Goal: Task Accomplishment & Management: Complete application form

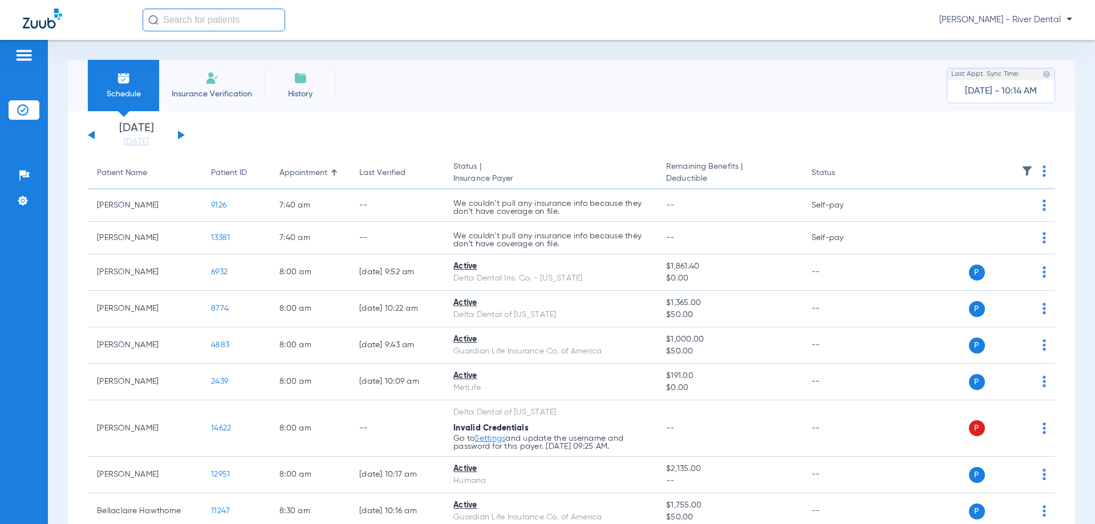
click at [227, 88] on span "Insurance Verification" at bounding box center [212, 93] width 88 height 11
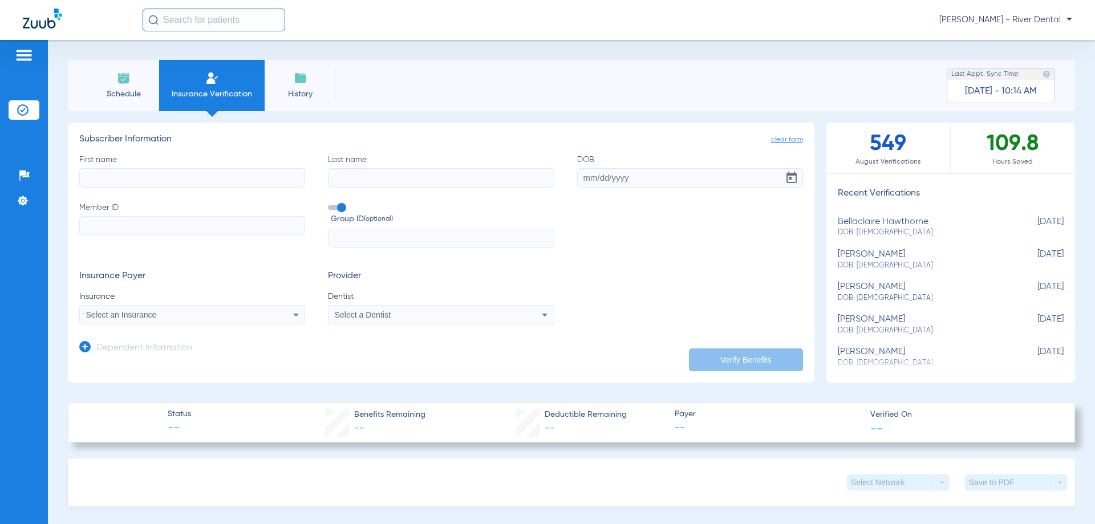
click at [193, 178] on input "First name" at bounding box center [192, 177] width 226 height 19
type input "CALEB"
type input "[PERSON_NAME]"
type input "[DATE]"
click at [96, 217] on input "Member ID" at bounding box center [192, 225] width 226 height 19
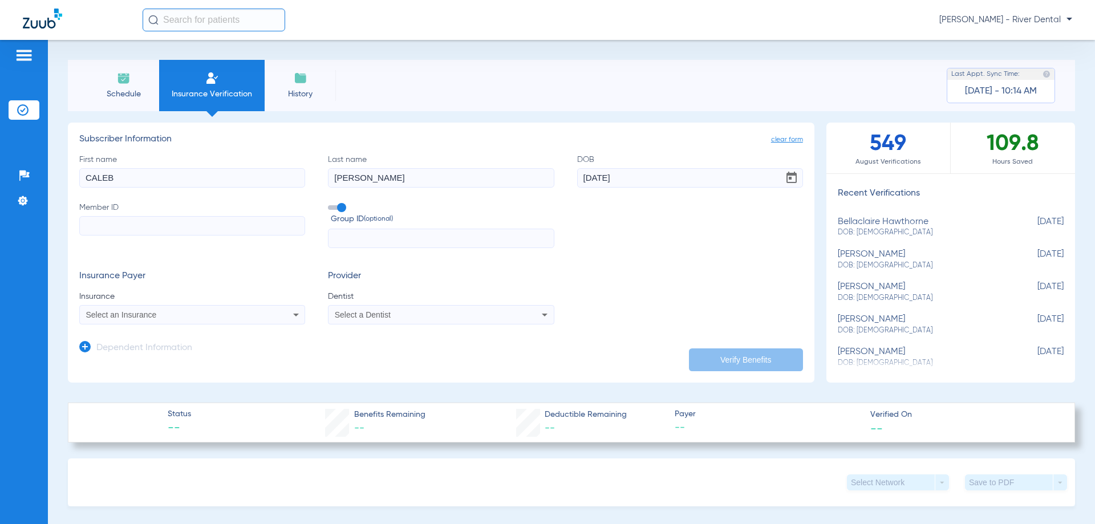
paste input "949982797"
type input "949982797"
click at [248, 316] on div "Select an Insurance" at bounding box center [171, 315] width 171 height 8
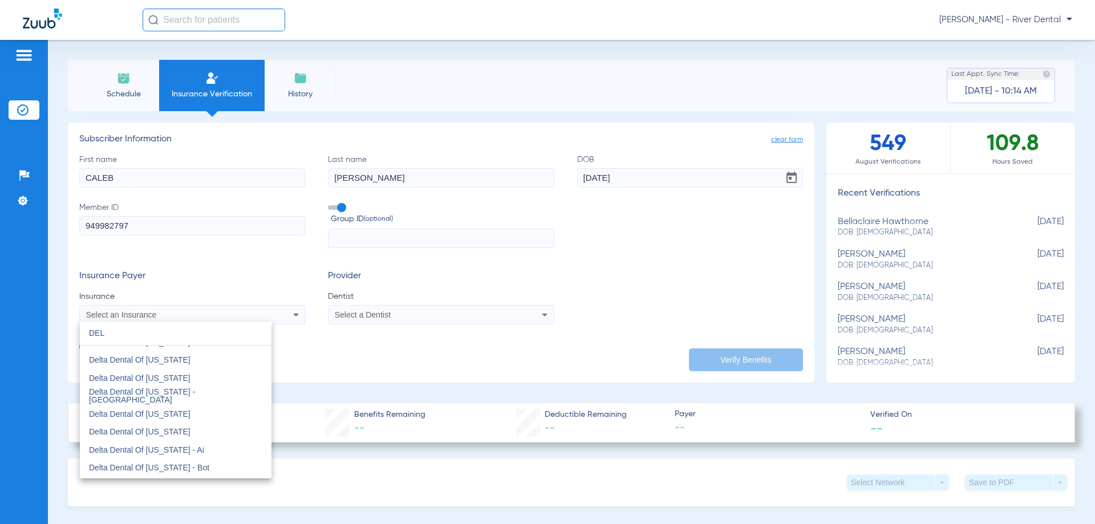
scroll to position [1084, 0]
type input "DEL"
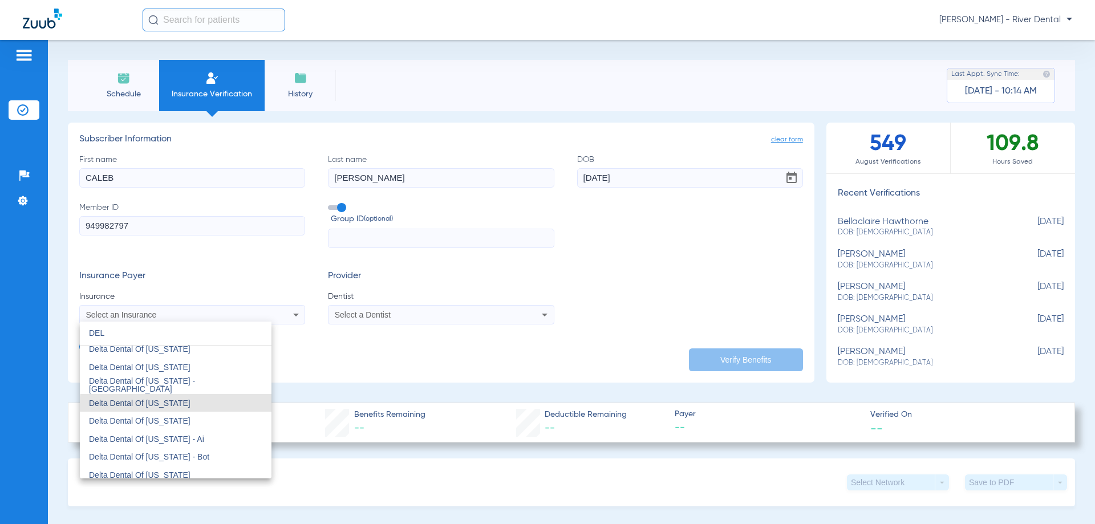
click at [189, 408] on mat-option "Delta Dental Of [US_STATE]" at bounding box center [176, 403] width 192 height 18
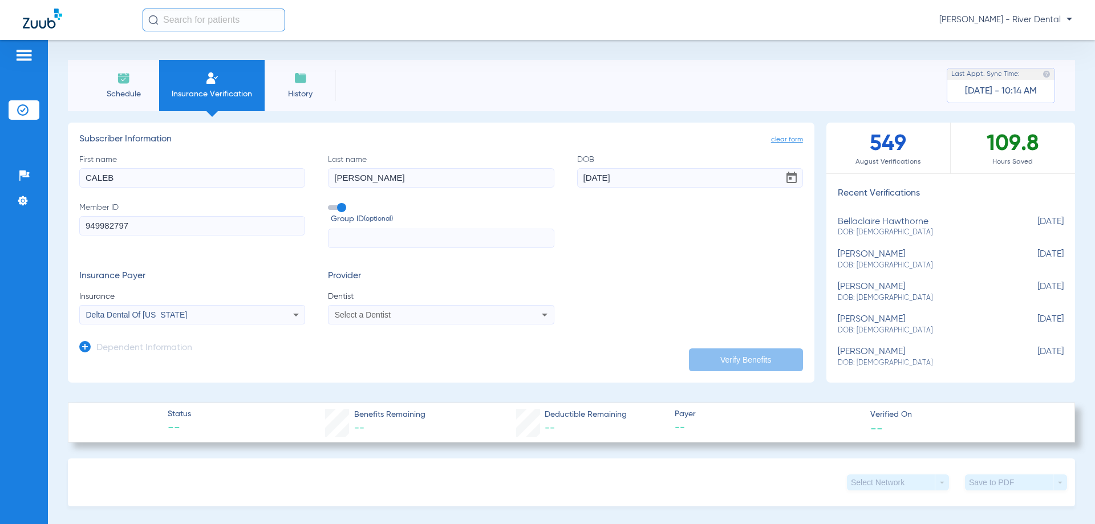
click at [421, 318] on div "Select a Dentist" at bounding box center [420, 315] width 171 height 8
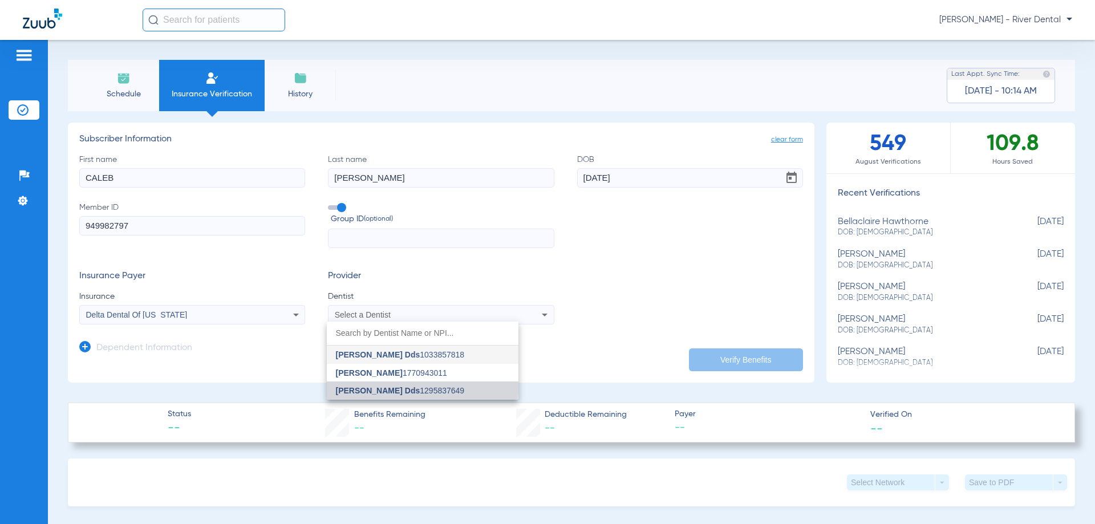
click at [395, 388] on span "[PERSON_NAME] Dds" at bounding box center [378, 390] width 84 height 9
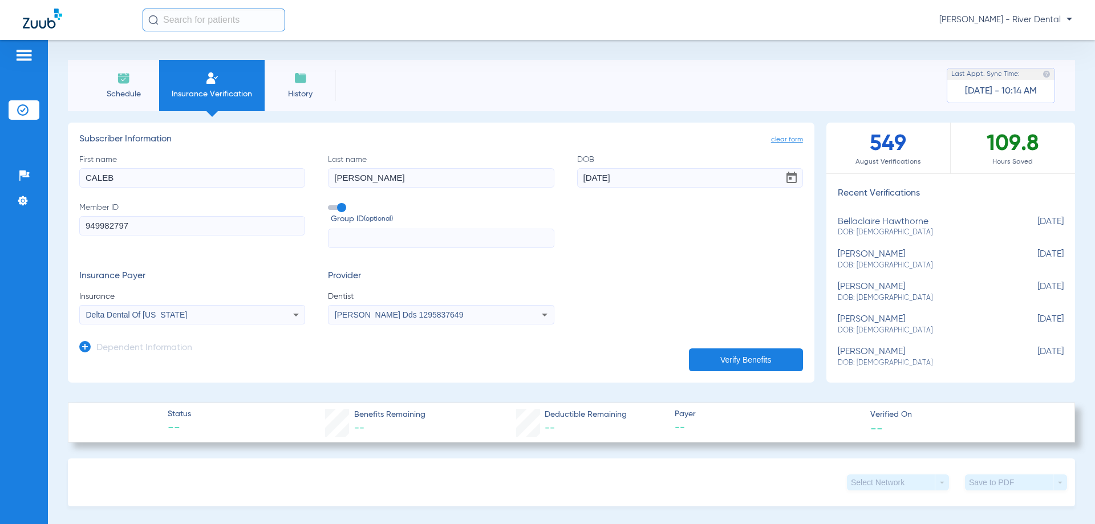
click at [98, 349] on h3 "Dependent Information" at bounding box center [144, 348] width 96 height 11
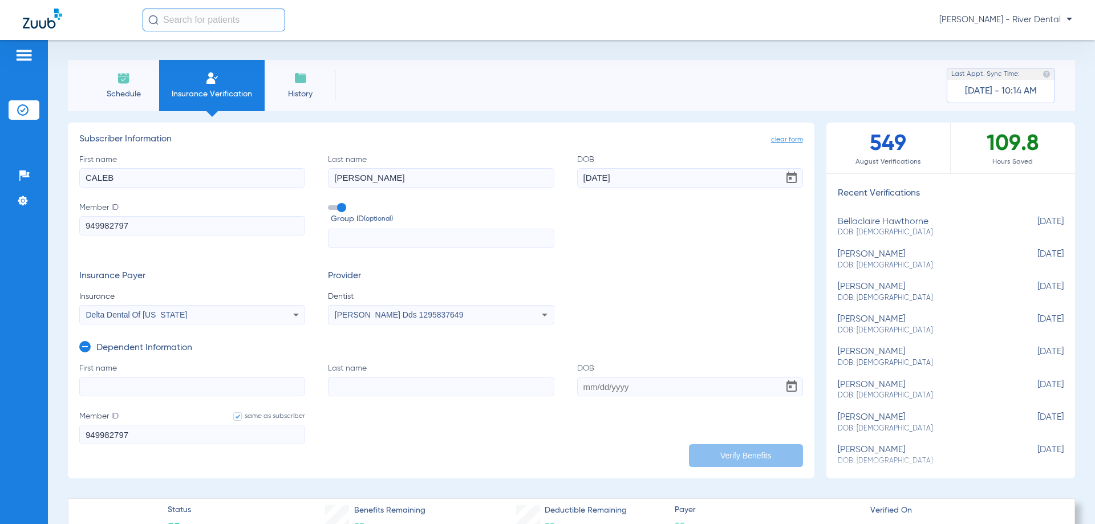
click at [144, 374] on label "First name" at bounding box center [192, 380] width 226 height 34
click at [144, 377] on input "First name" at bounding box center [192, 386] width 226 height 19
type input "[PERSON_NAME]"
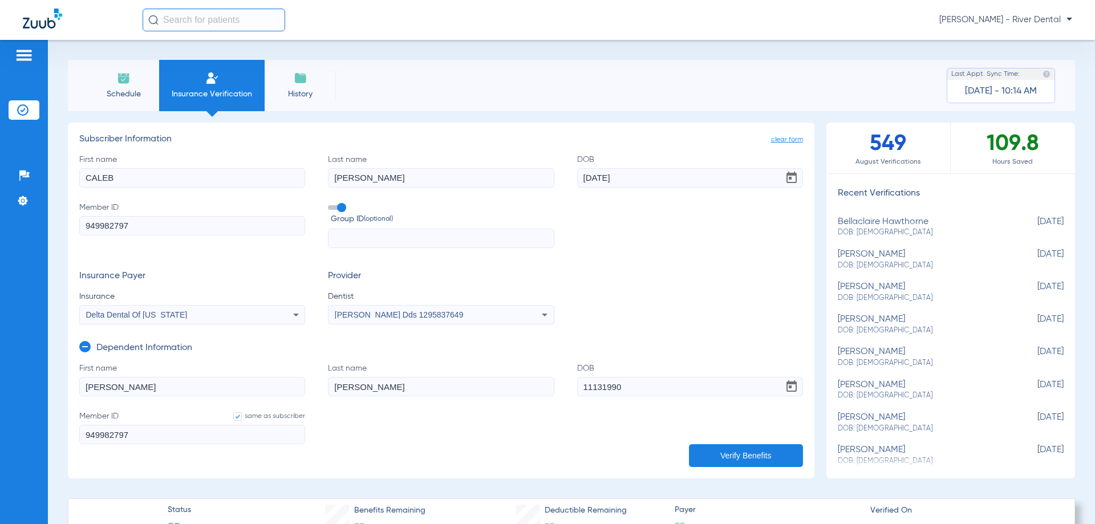
click at [676, 391] on input "11131990" at bounding box center [690, 386] width 226 height 19
click at [588, 387] on input "11131990" at bounding box center [690, 386] width 226 height 19
click at [599, 387] on input "11/131990" at bounding box center [690, 386] width 226 height 19
type input "[DATE]"
click at [731, 449] on button "Verify Benefits" at bounding box center [746, 455] width 114 height 23
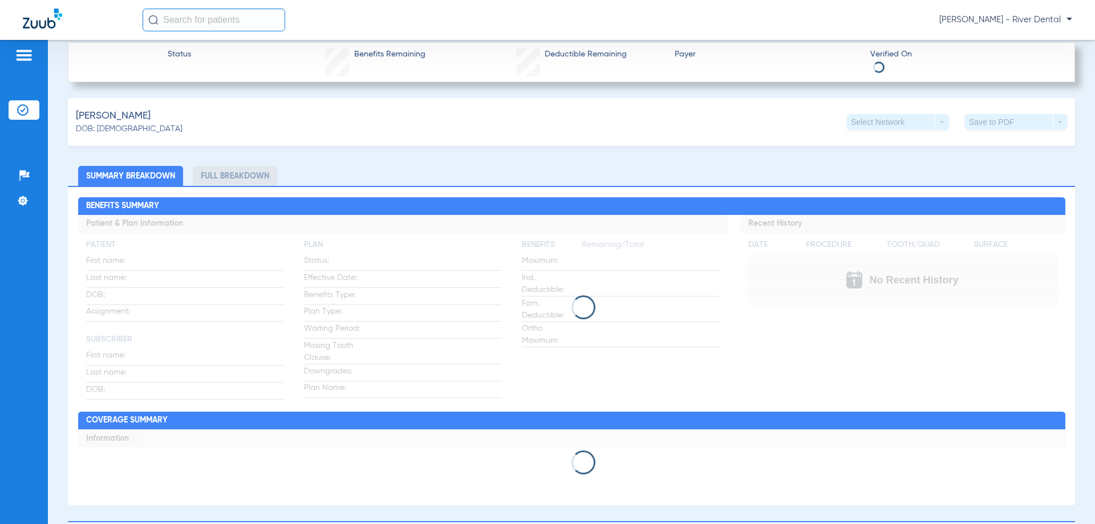
scroll to position [114, 0]
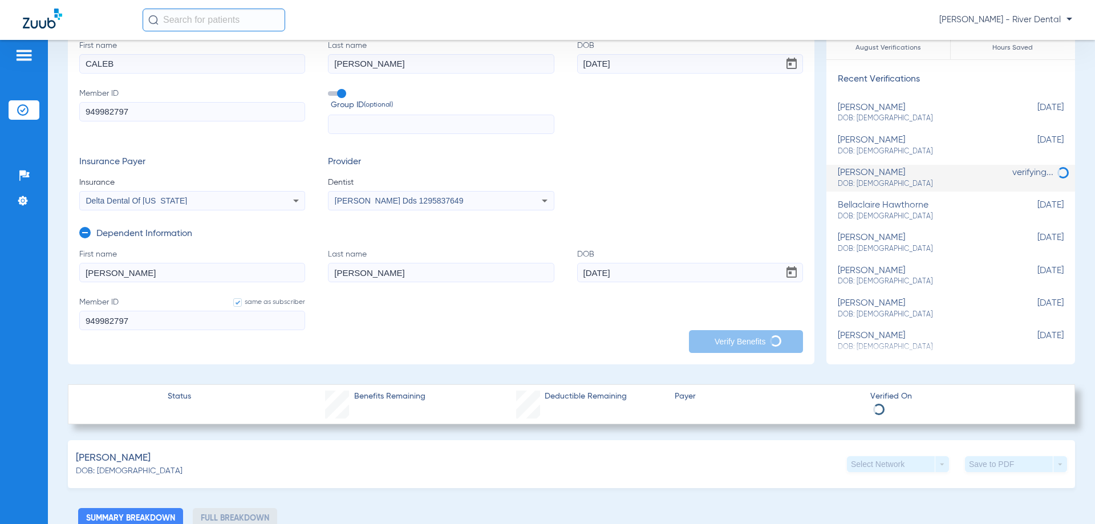
click at [364, 392] on span "Benefits Remaining" at bounding box center [389, 397] width 71 height 12
click at [157, 403] on div "Status Benefits Remaining Deductible Remaining Payer Verified On" at bounding box center [571, 404] width 1007 height 40
click at [141, 473] on div "DOB: [DEMOGRAPHIC_DATA]" at bounding box center [129, 471] width 107 height 12
click at [141, 475] on div "DOB: [DEMOGRAPHIC_DATA]" at bounding box center [129, 471] width 107 height 12
click at [141, 474] on div "DOB: [DEMOGRAPHIC_DATA]" at bounding box center [129, 471] width 107 height 12
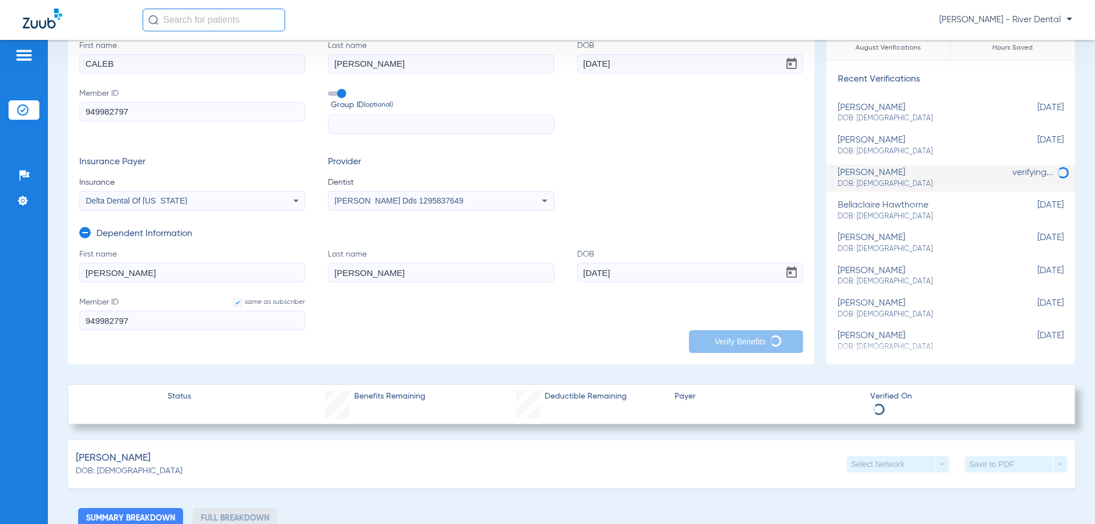
click at [141, 474] on div "DOB: [DEMOGRAPHIC_DATA]" at bounding box center [129, 471] width 107 height 12
click at [230, 517] on li "Full Breakdown" at bounding box center [235, 518] width 84 height 20
click at [147, 516] on li "Summary Breakdown" at bounding box center [130, 518] width 105 height 20
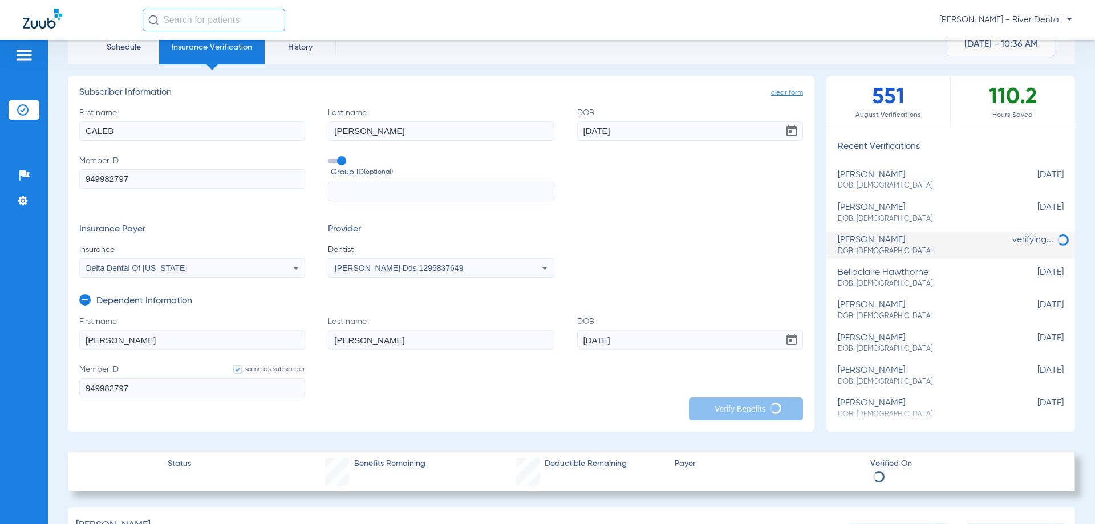
scroll to position [0, 0]
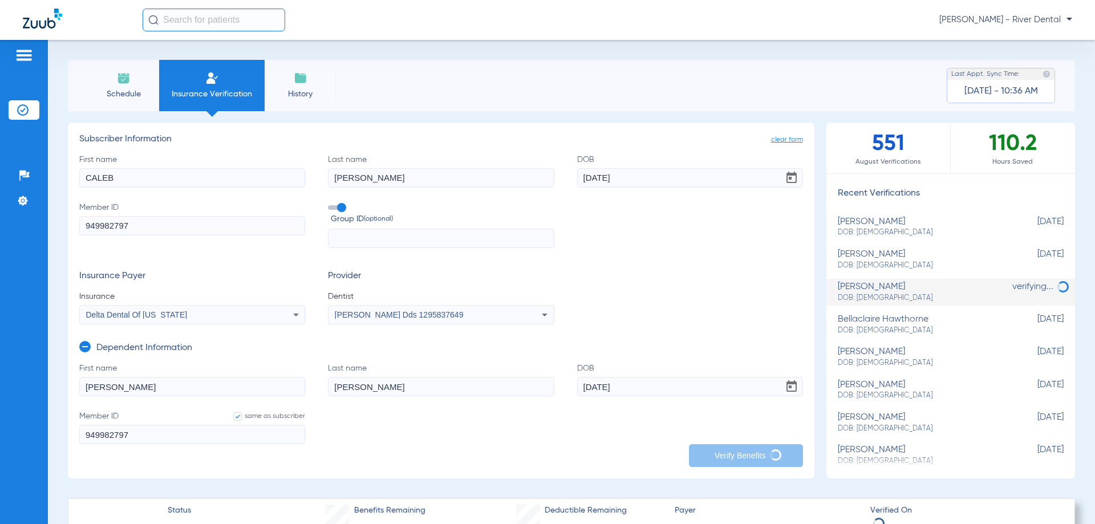
click at [298, 77] on img at bounding box center [301, 78] width 14 height 14
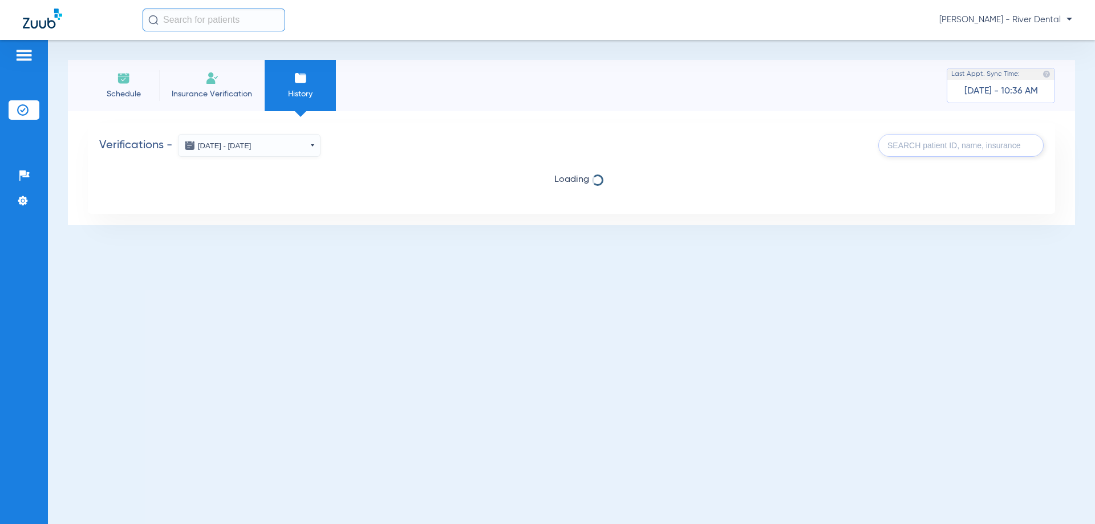
click at [132, 96] on span "Schedule" at bounding box center [123, 93] width 54 height 11
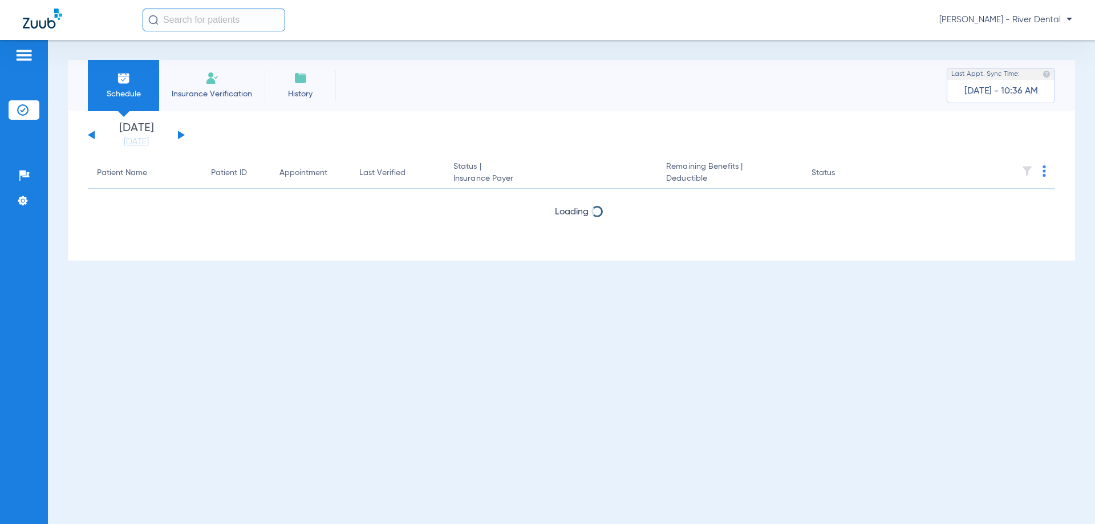
click at [197, 92] on span "Insurance Verification" at bounding box center [212, 93] width 88 height 11
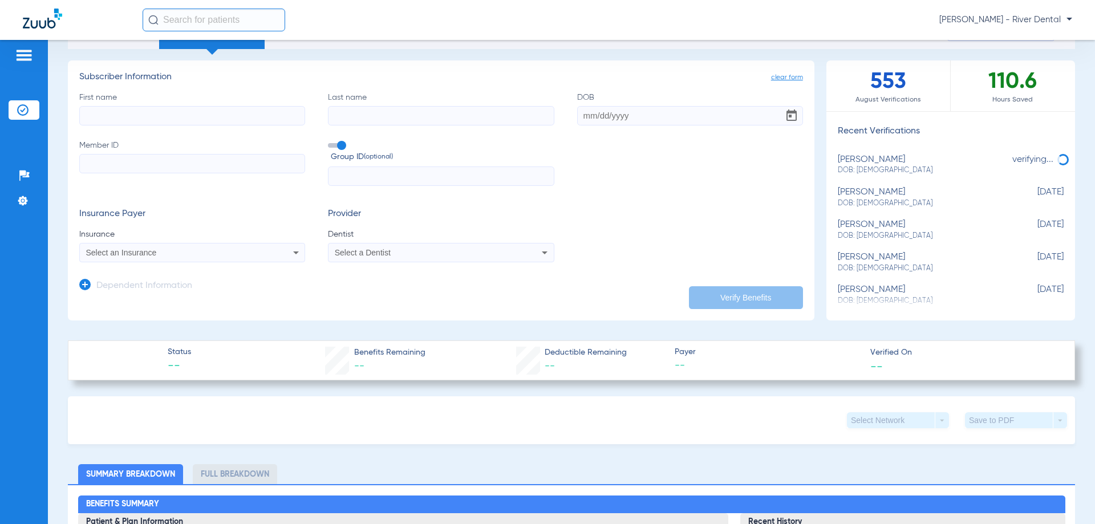
scroll to position [57, 0]
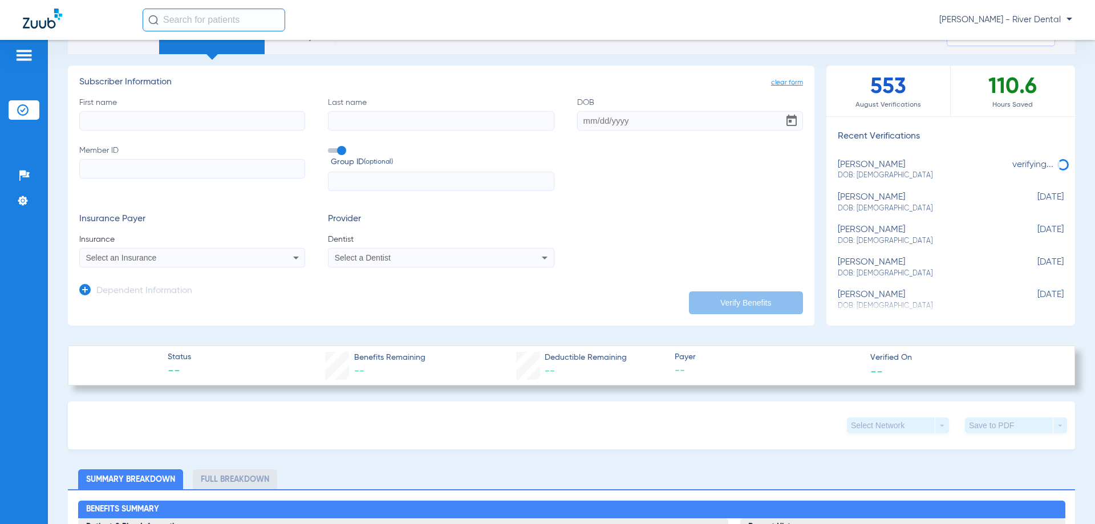
click at [867, 237] on span "DOB: [DEMOGRAPHIC_DATA]" at bounding box center [922, 241] width 169 height 10
type input "CALEB"
type input "[PERSON_NAME]"
type input "[DATE]"
type input "949982797"
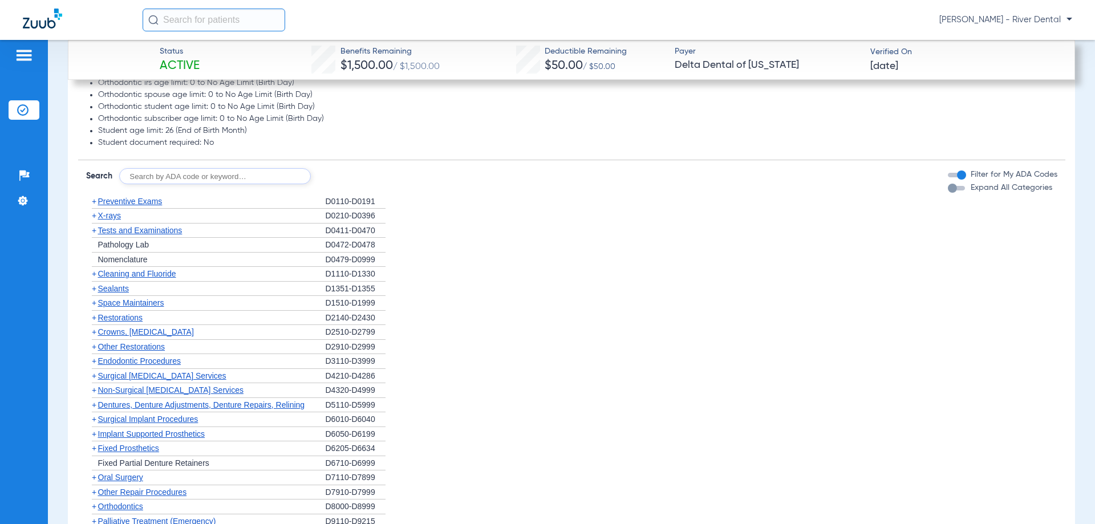
scroll to position [1046, 0]
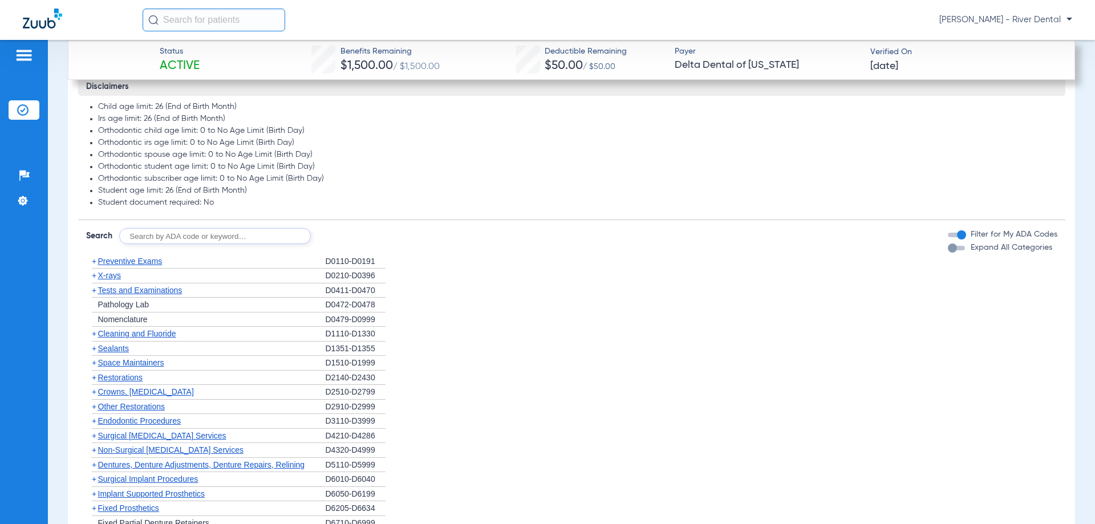
click at [145, 259] on span "Preventive Exams" at bounding box center [130, 261] width 64 height 9
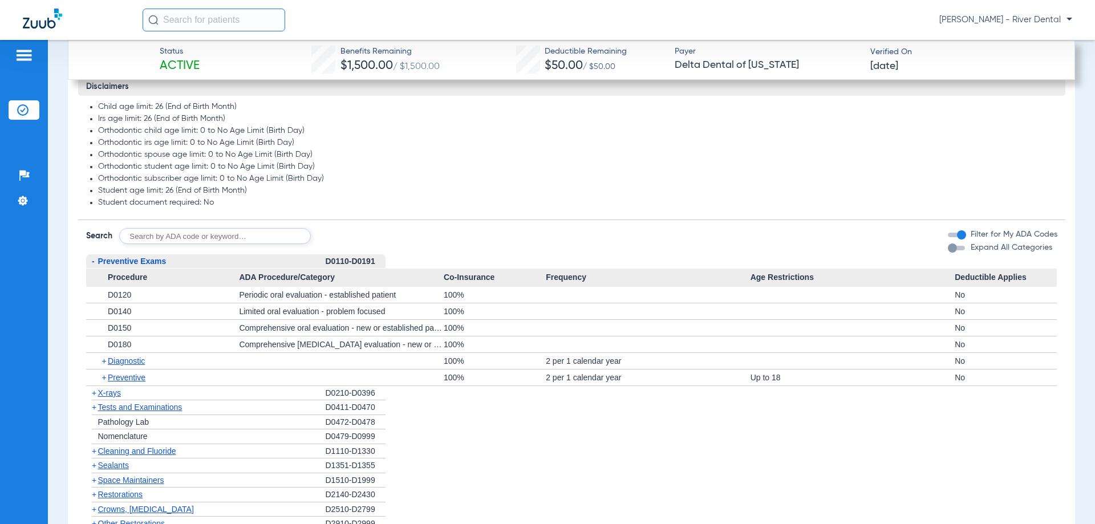
click at [108, 391] on span "X-rays" at bounding box center [109, 392] width 23 height 9
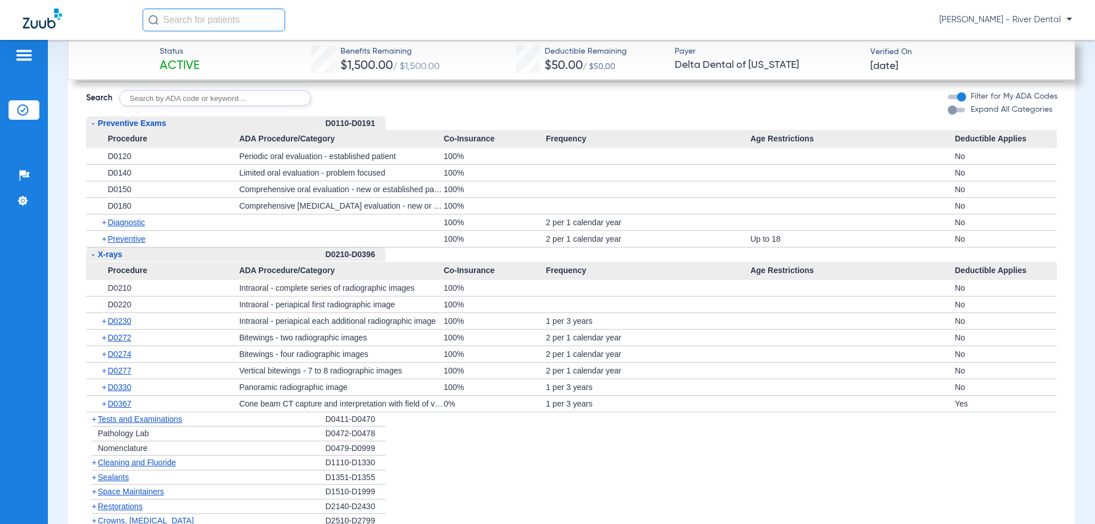
scroll to position [1217, 0]
